Goal: Transaction & Acquisition: Purchase product/service

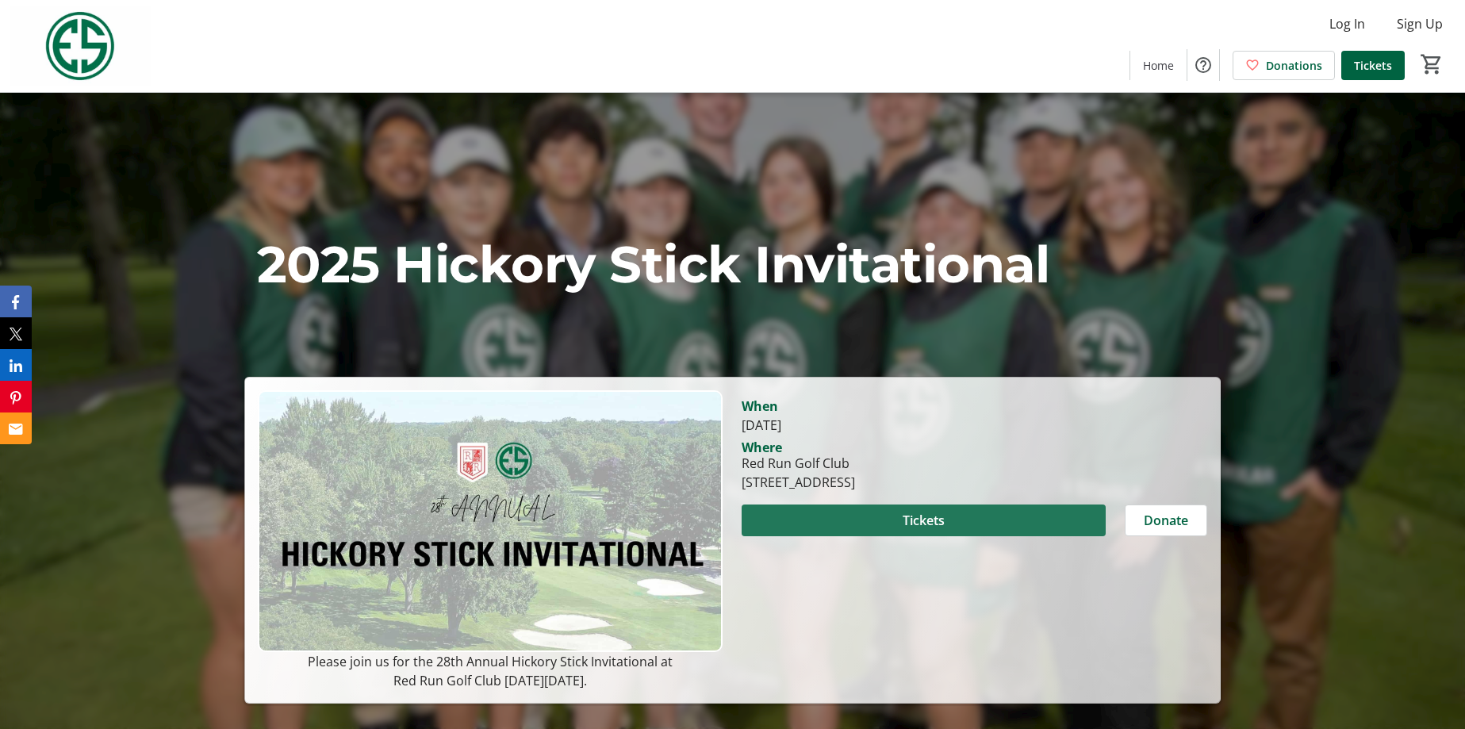
click at [922, 512] on span "Tickets" at bounding box center [923, 520] width 42 height 19
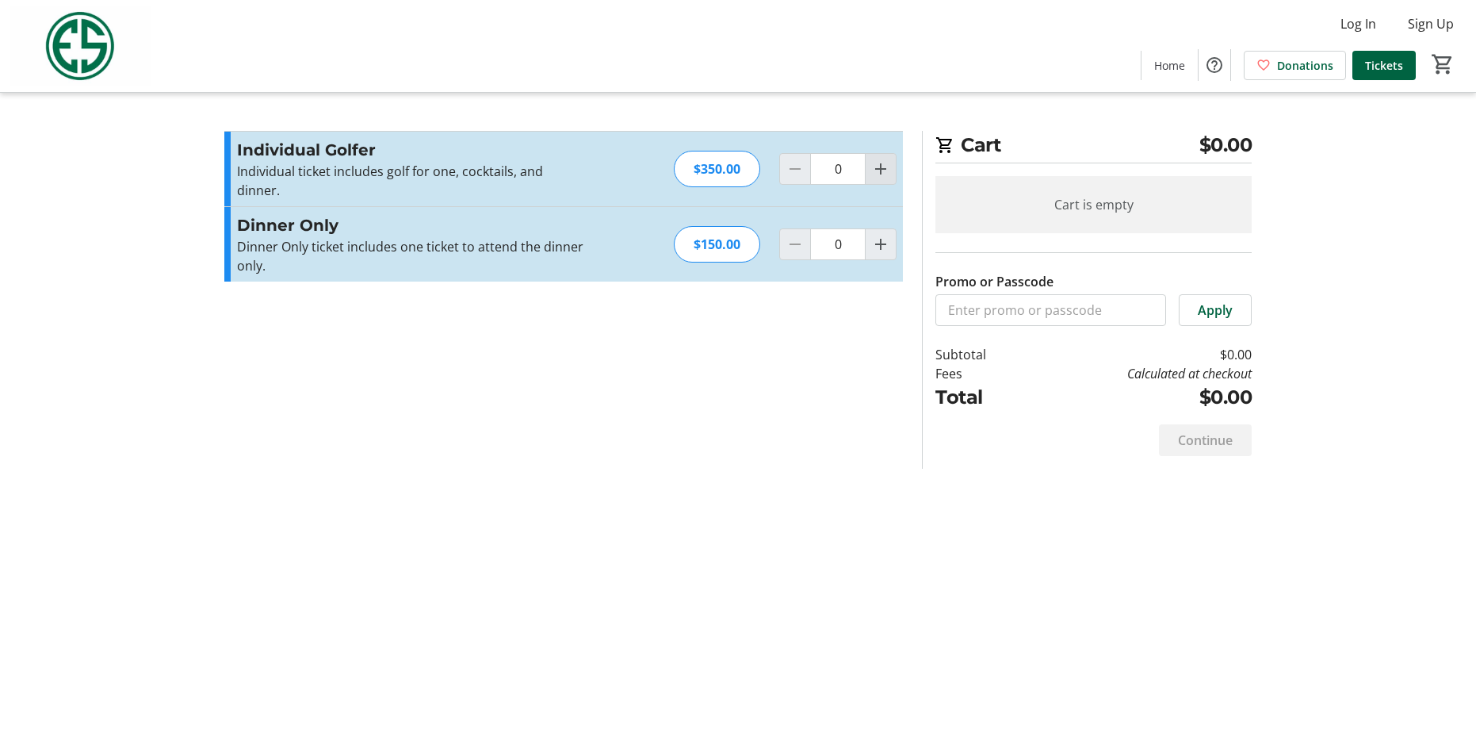
click at [883, 167] on mat-icon "Increment by one" at bounding box center [880, 168] width 19 height 19
type input "1"
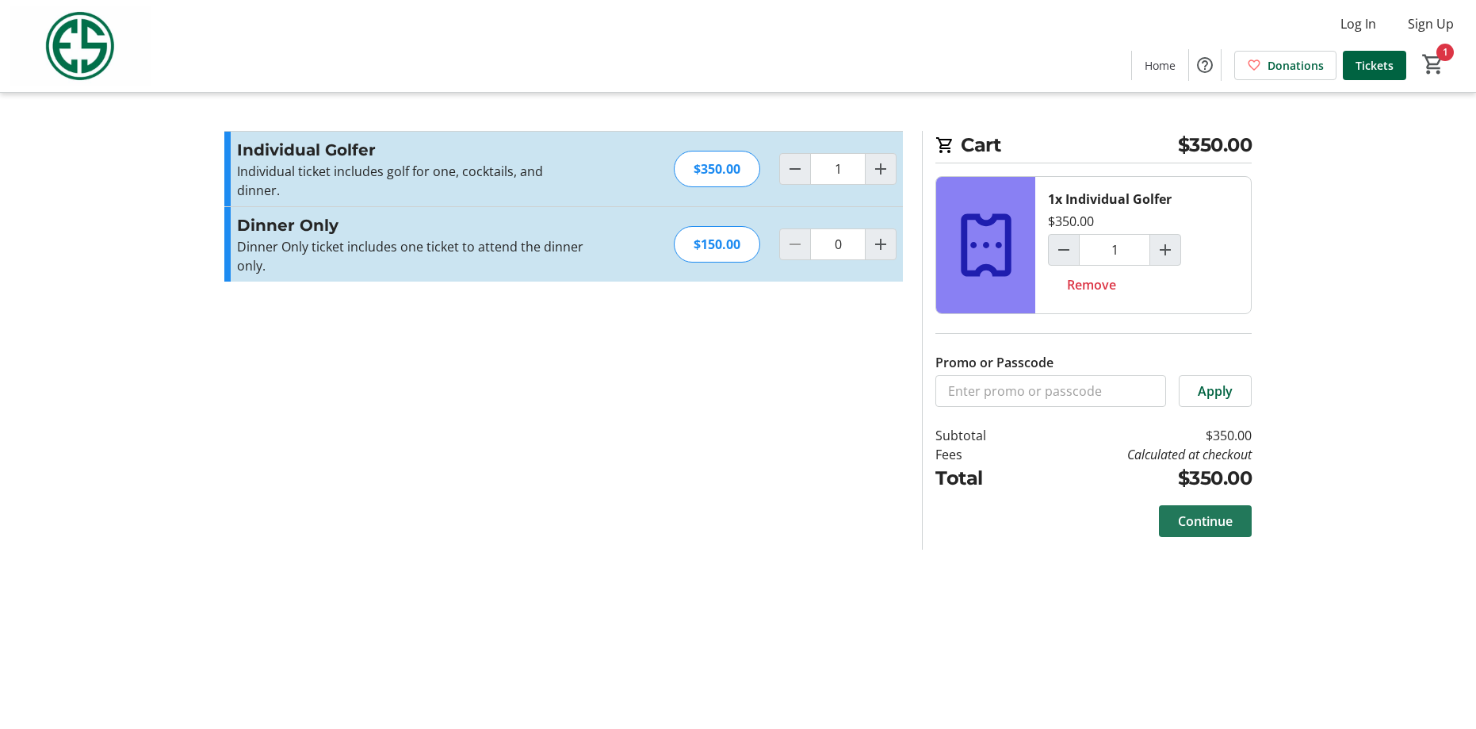
click at [1218, 511] on span at bounding box center [1205, 521] width 93 height 38
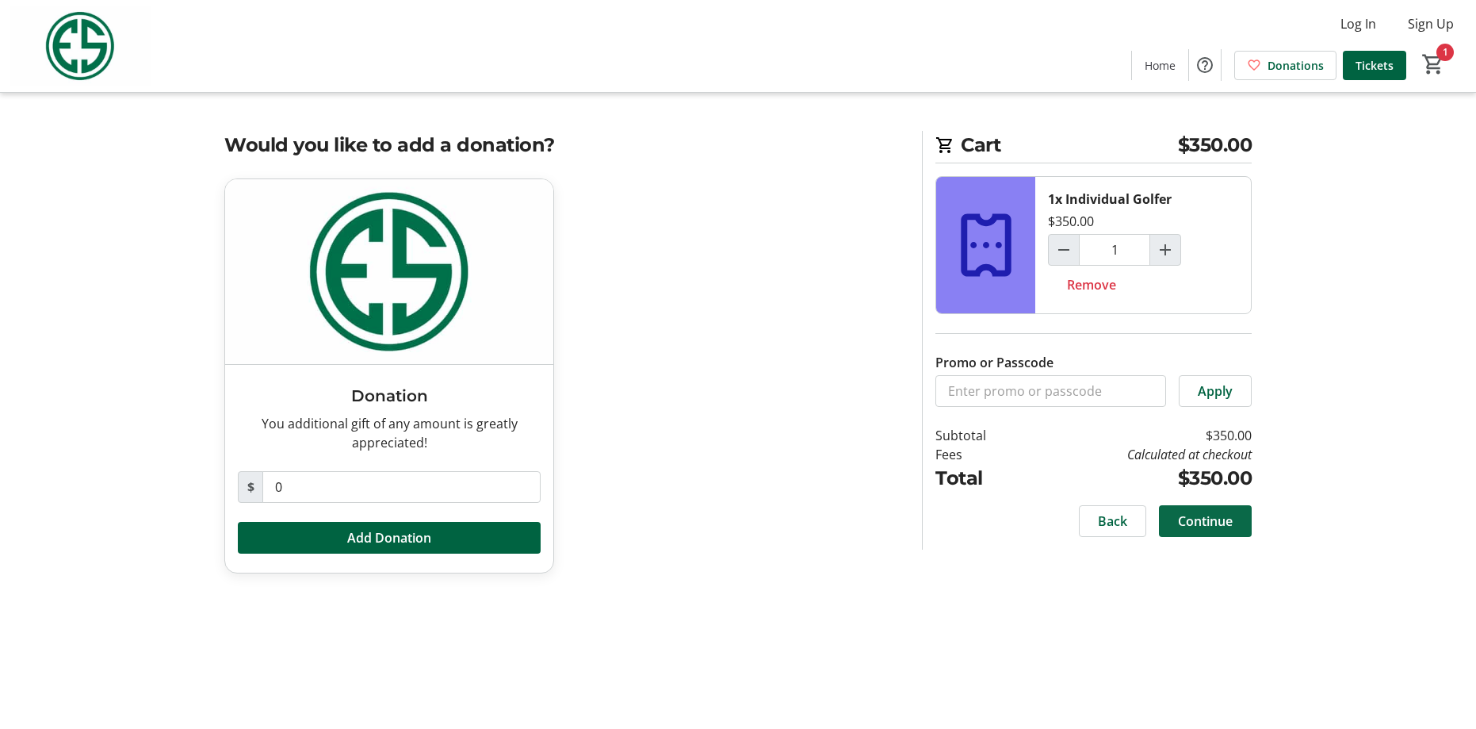
click at [1221, 515] on span "Continue" at bounding box center [1205, 520] width 55 height 19
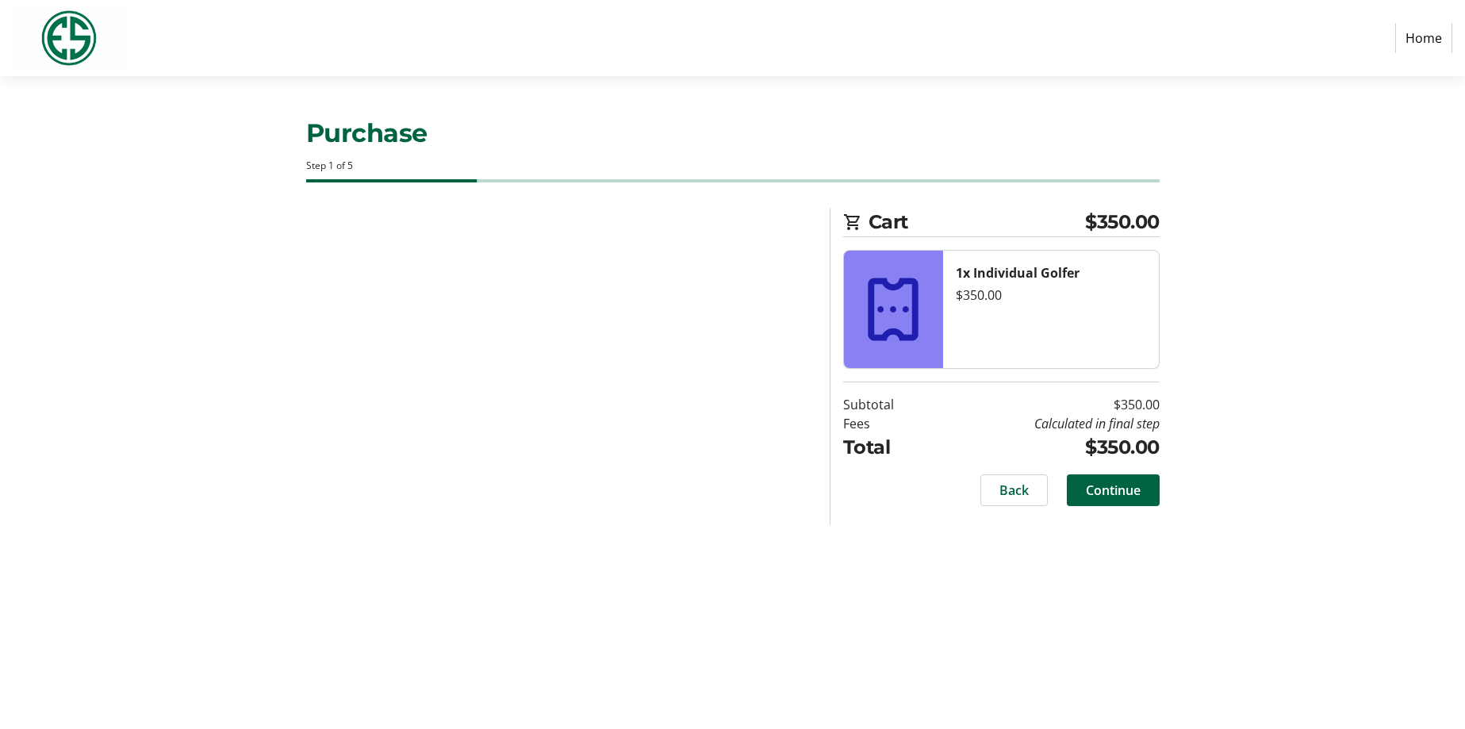
select select "US"
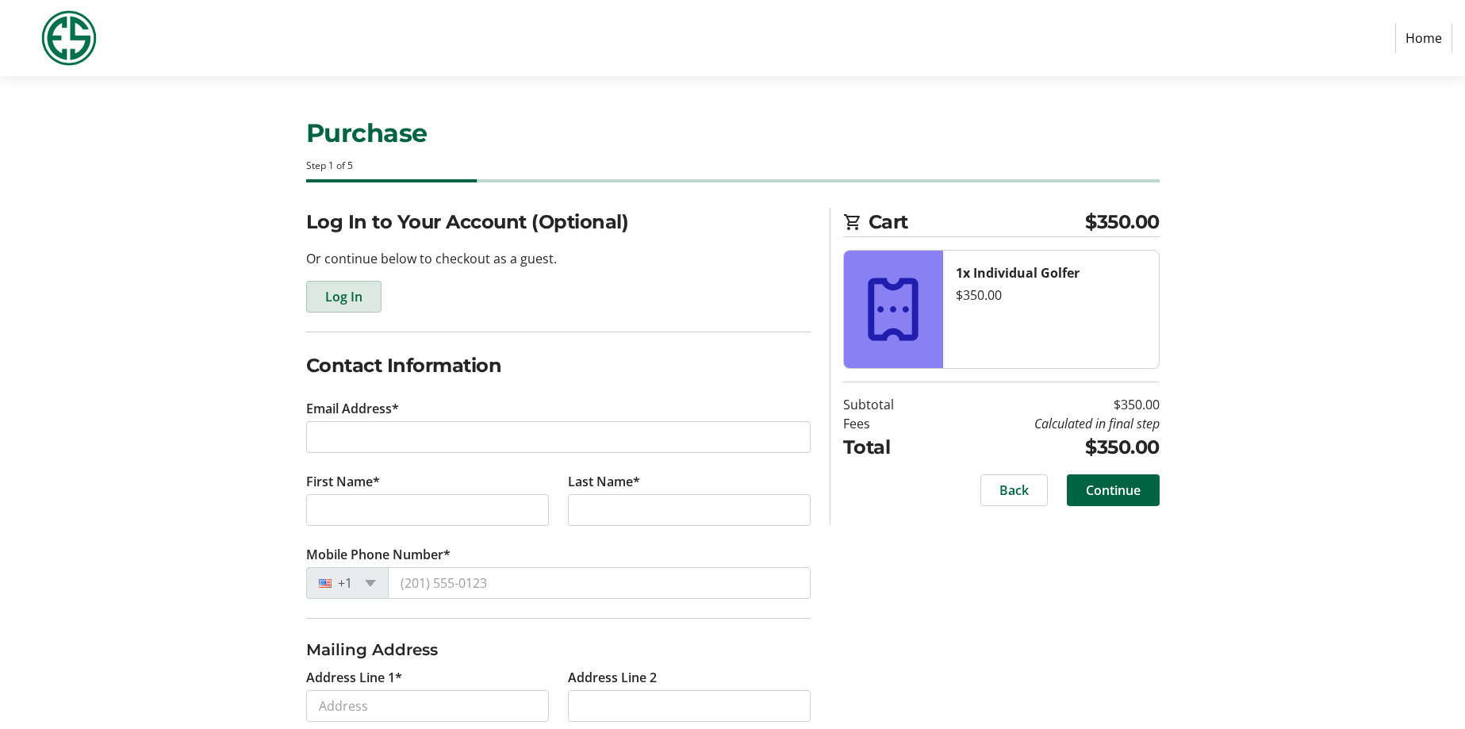
click at [335, 300] on span "Log In" at bounding box center [343, 296] width 37 height 19
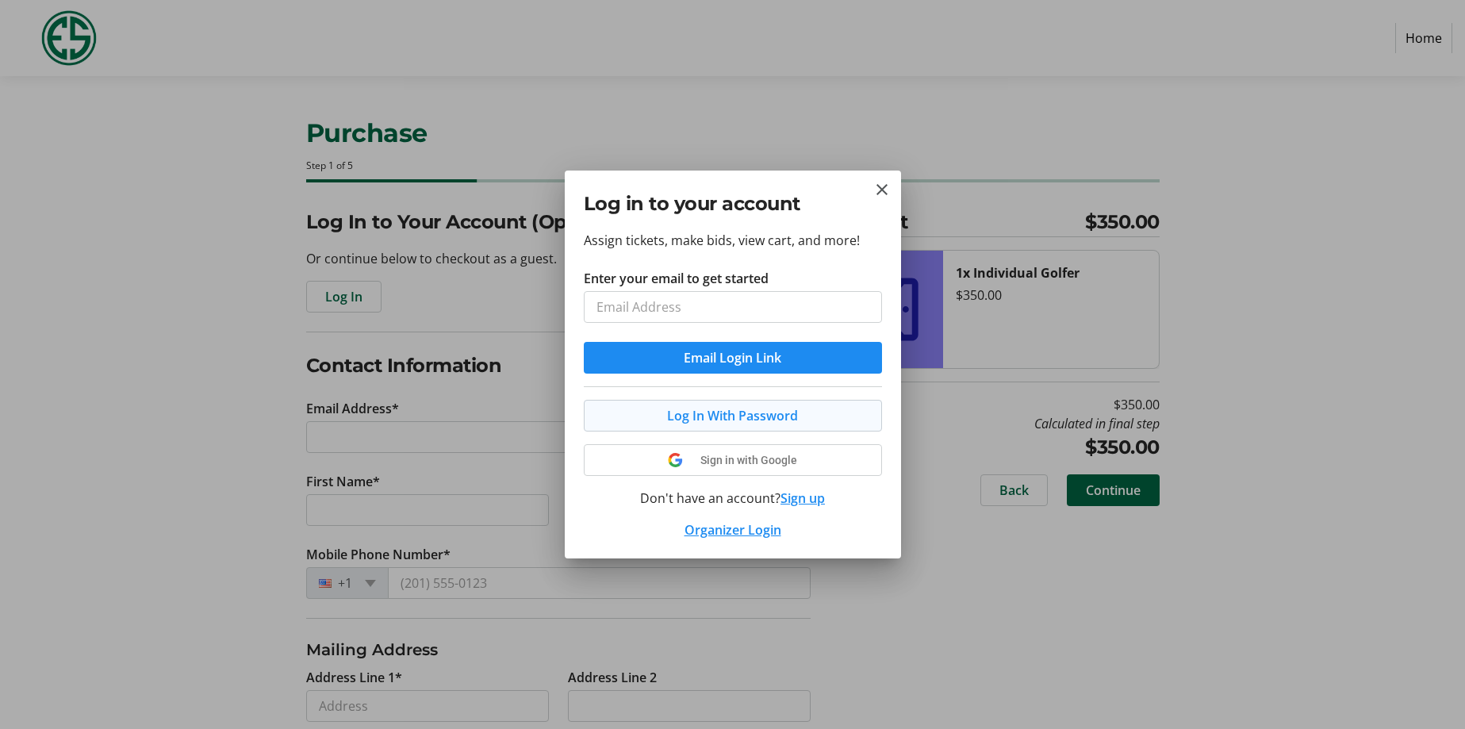
click at [696, 408] on button "Log In With Password" at bounding box center [733, 416] width 298 height 32
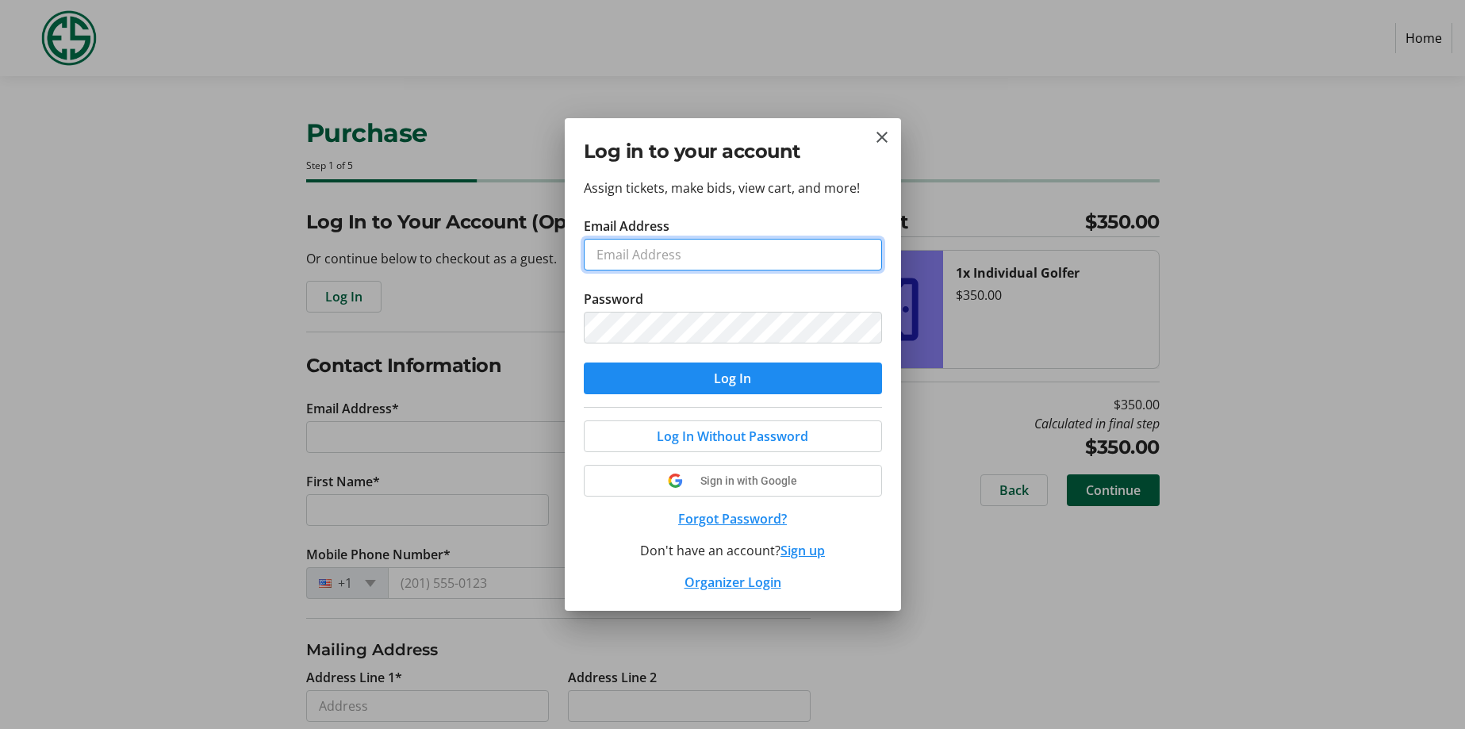
click at [632, 263] on input "Email Address" at bounding box center [733, 255] width 298 height 32
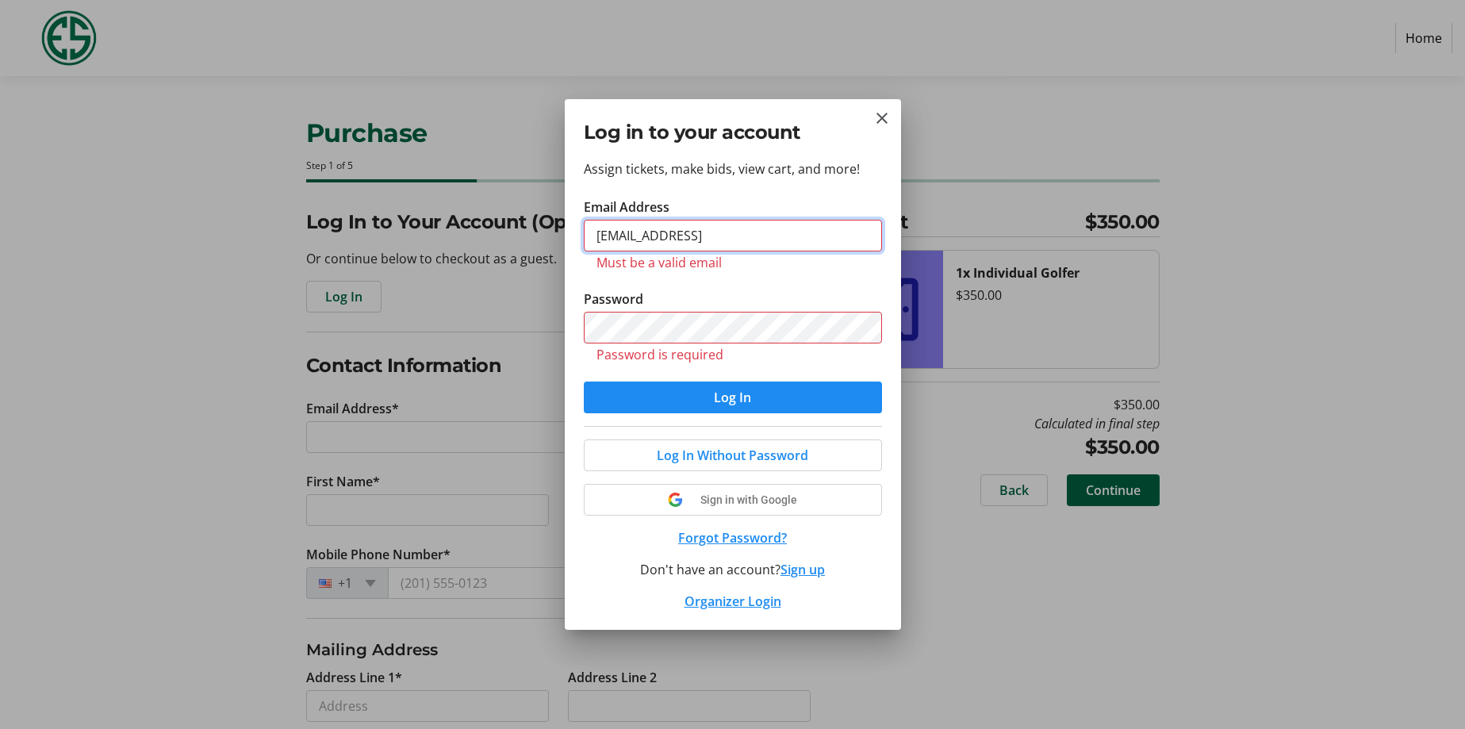
click at [707, 247] on input "[EMAIL_ADDRESS]" at bounding box center [733, 236] width 298 height 32
type input "[EMAIL_ADDRESS][DOMAIN_NAME]"
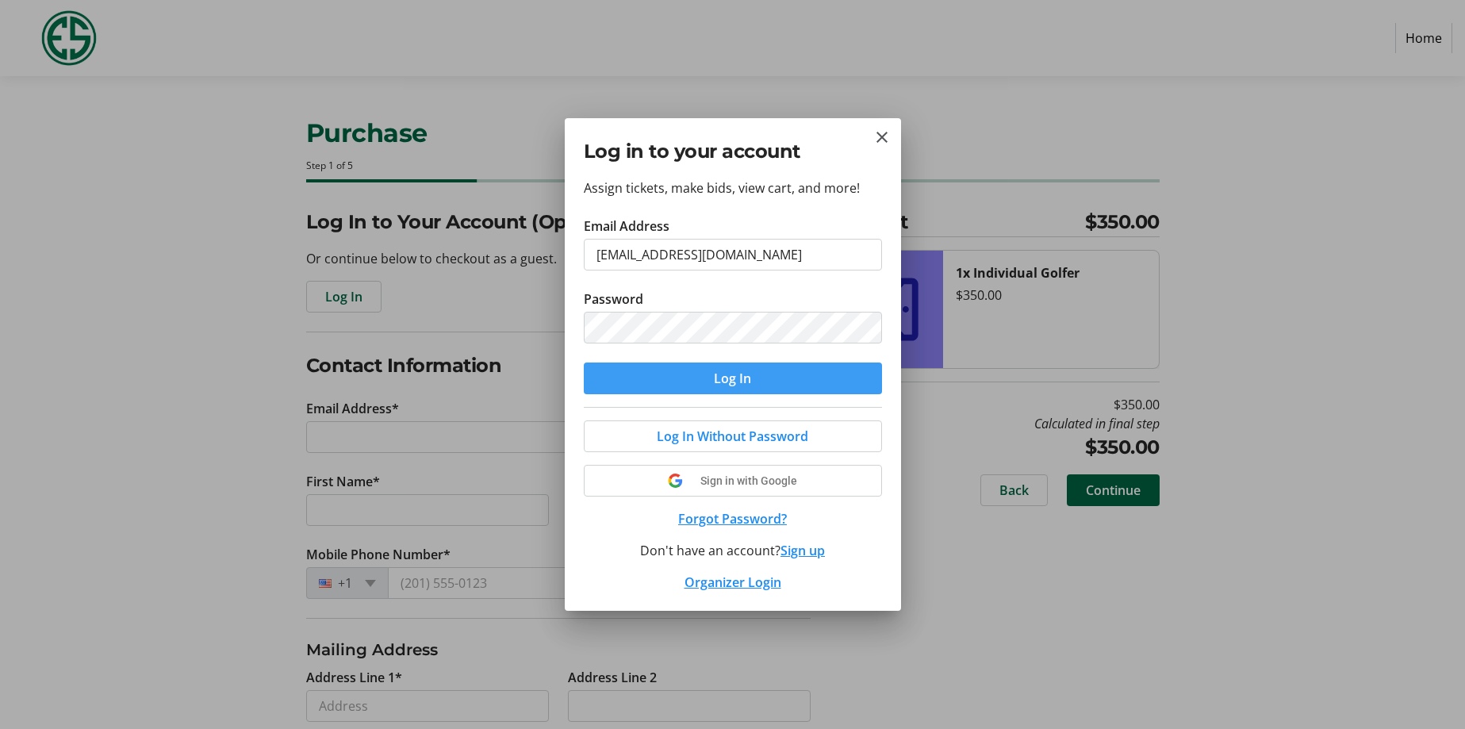
click at [759, 379] on span "submit" at bounding box center [733, 378] width 298 height 38
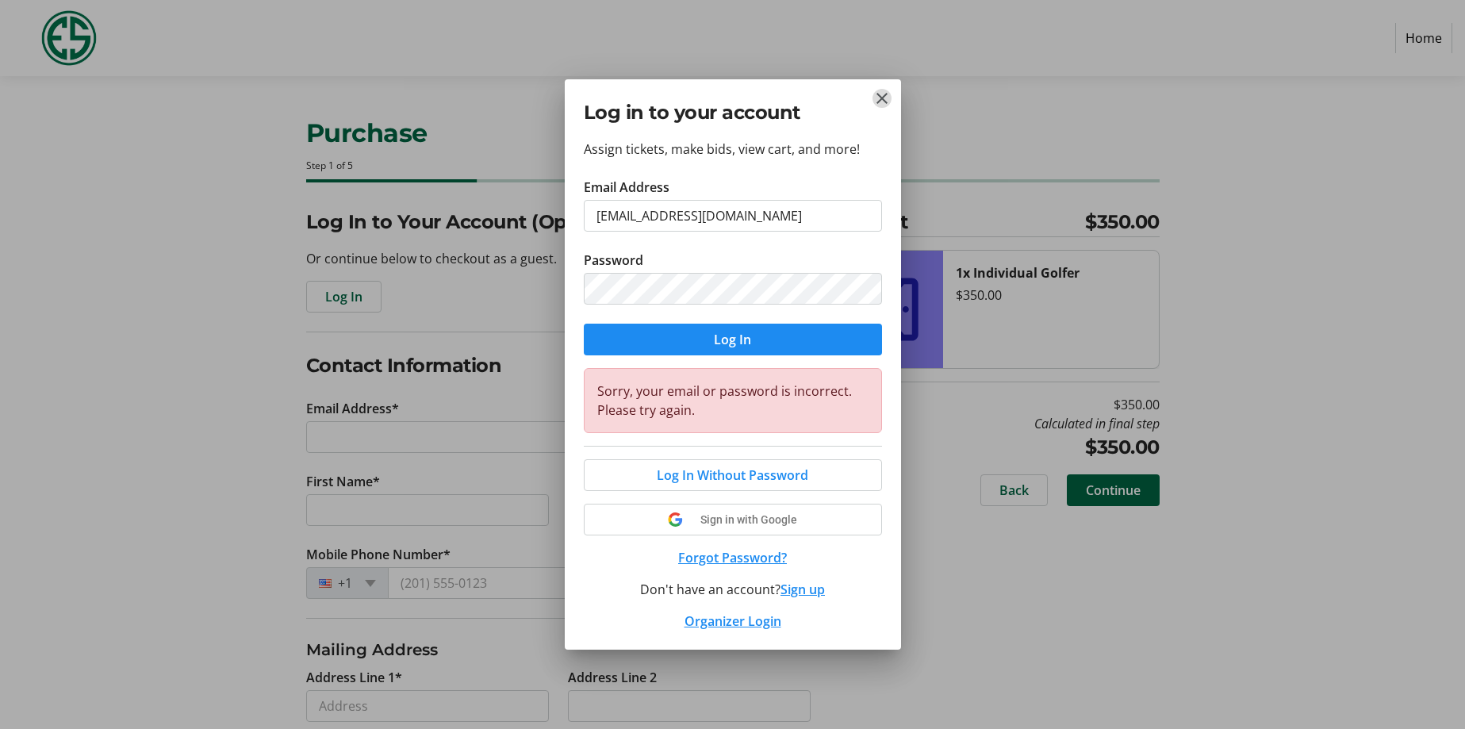
click at [880, 90] on mat-icon "Close" at bounding box center [881, 98] width 19 height 19
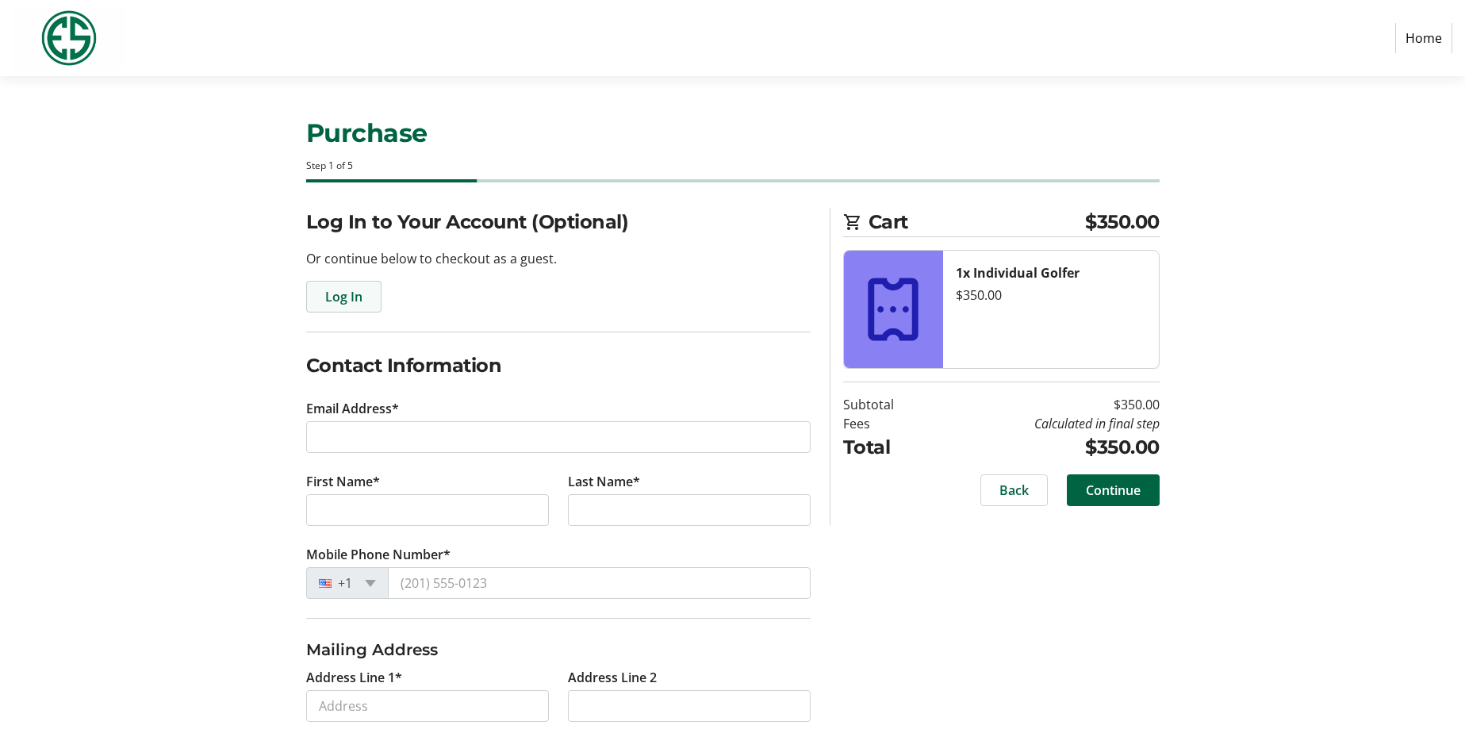
click at [344, 291] on span "Log In" at bounding box center [343, 296] width 37 height 19
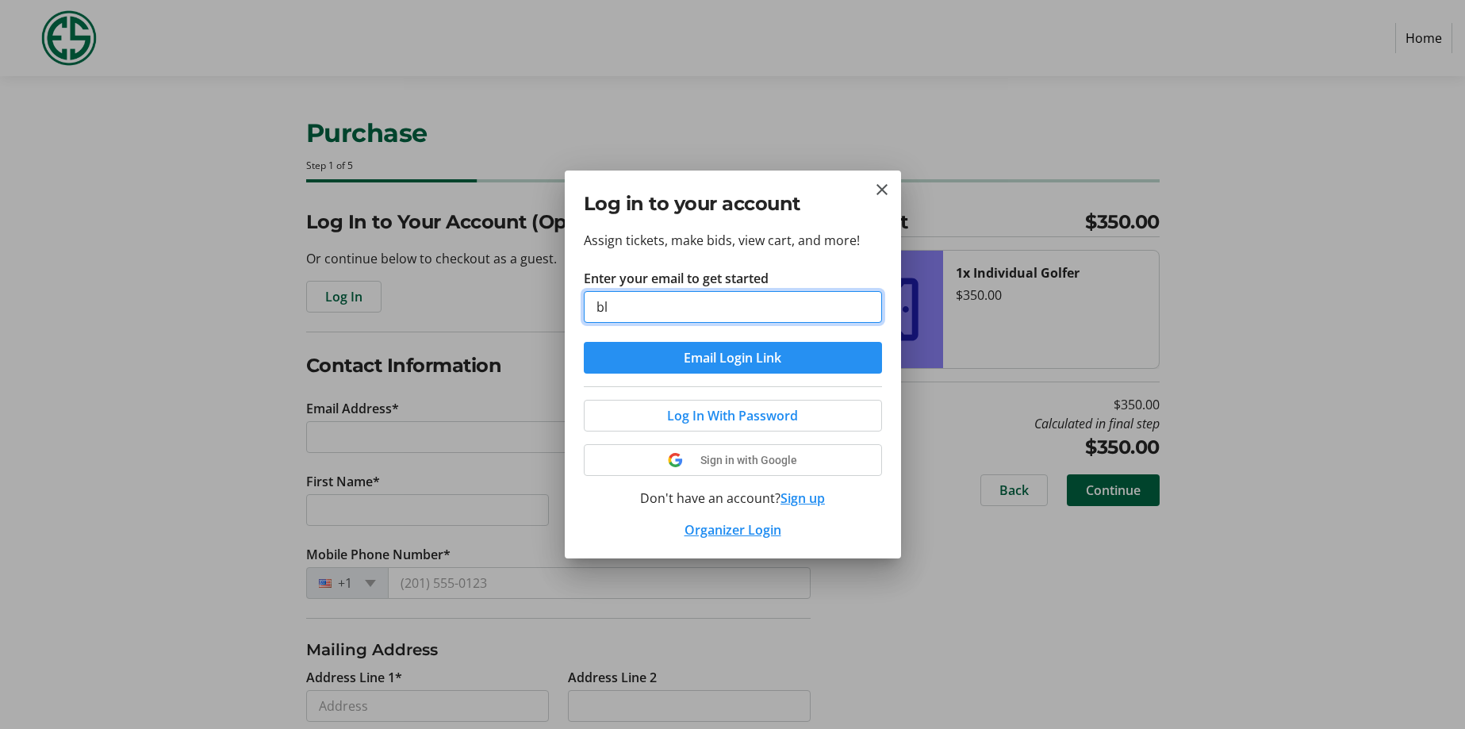
type input "[EMAIL_ADDRESS][DOMAIN_NAME]"
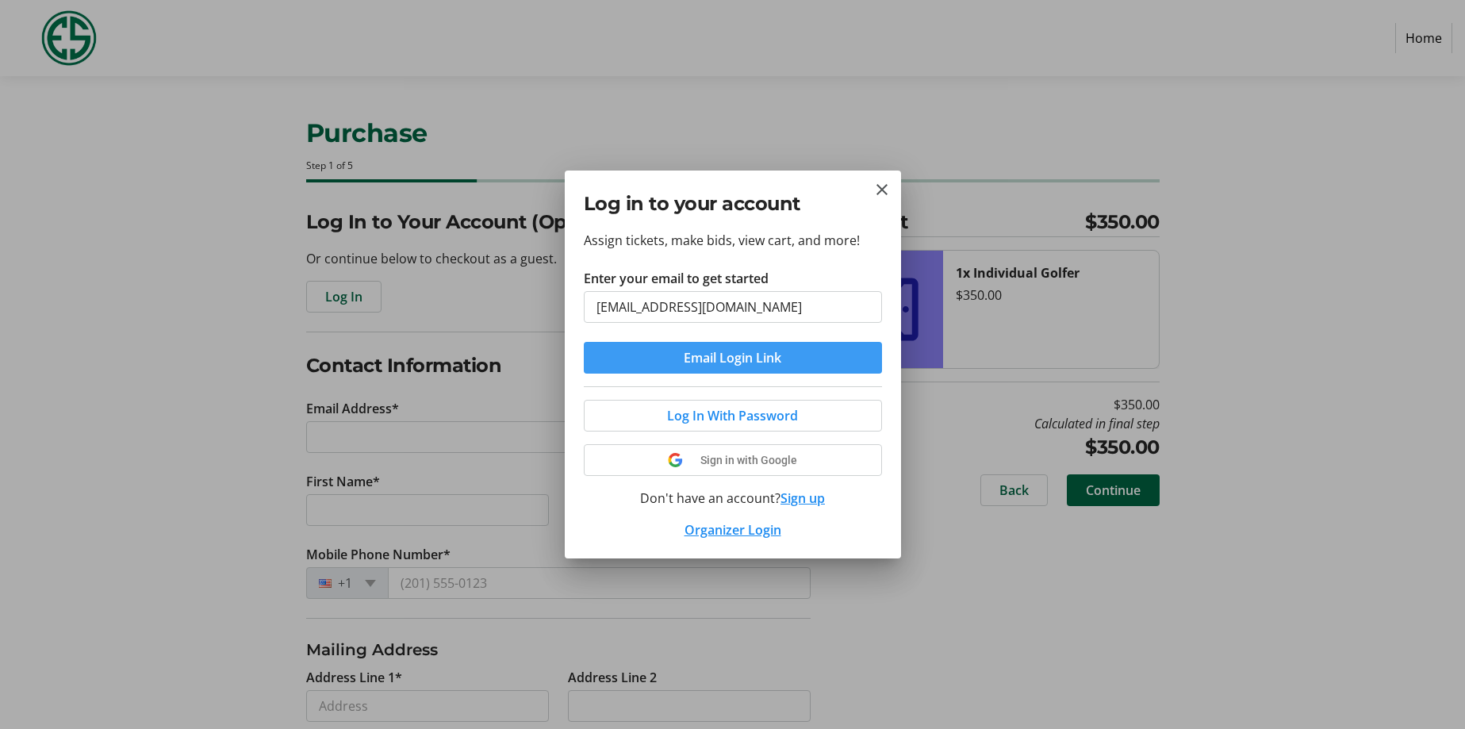
click at [735, 354] on span "Email Login Link" at bounding box center [733, 357] width 98 height 19
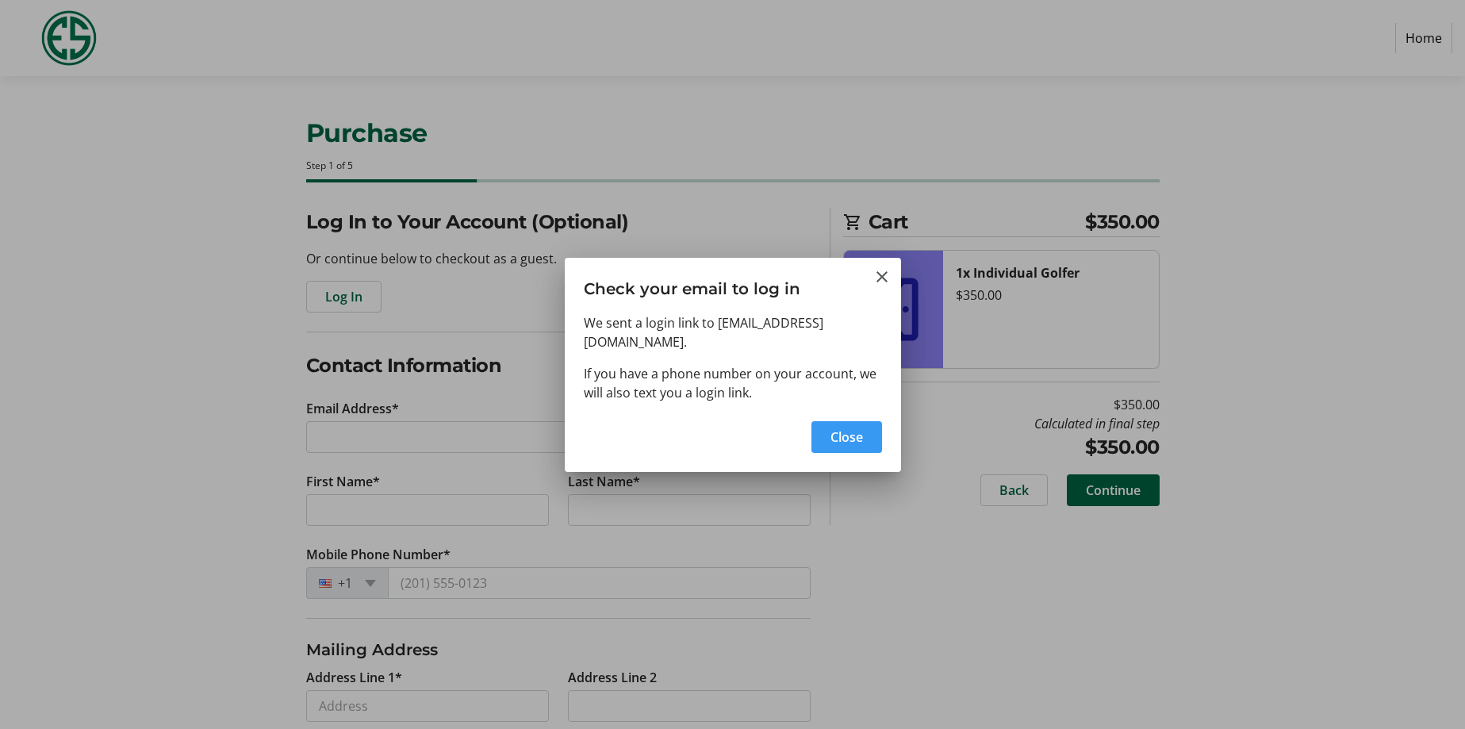
click at [849, 429] on span "Close" at bounding box center [846, 436] width 33 height 19
